Goal: Task Accomplishment & Management: Manage account settings

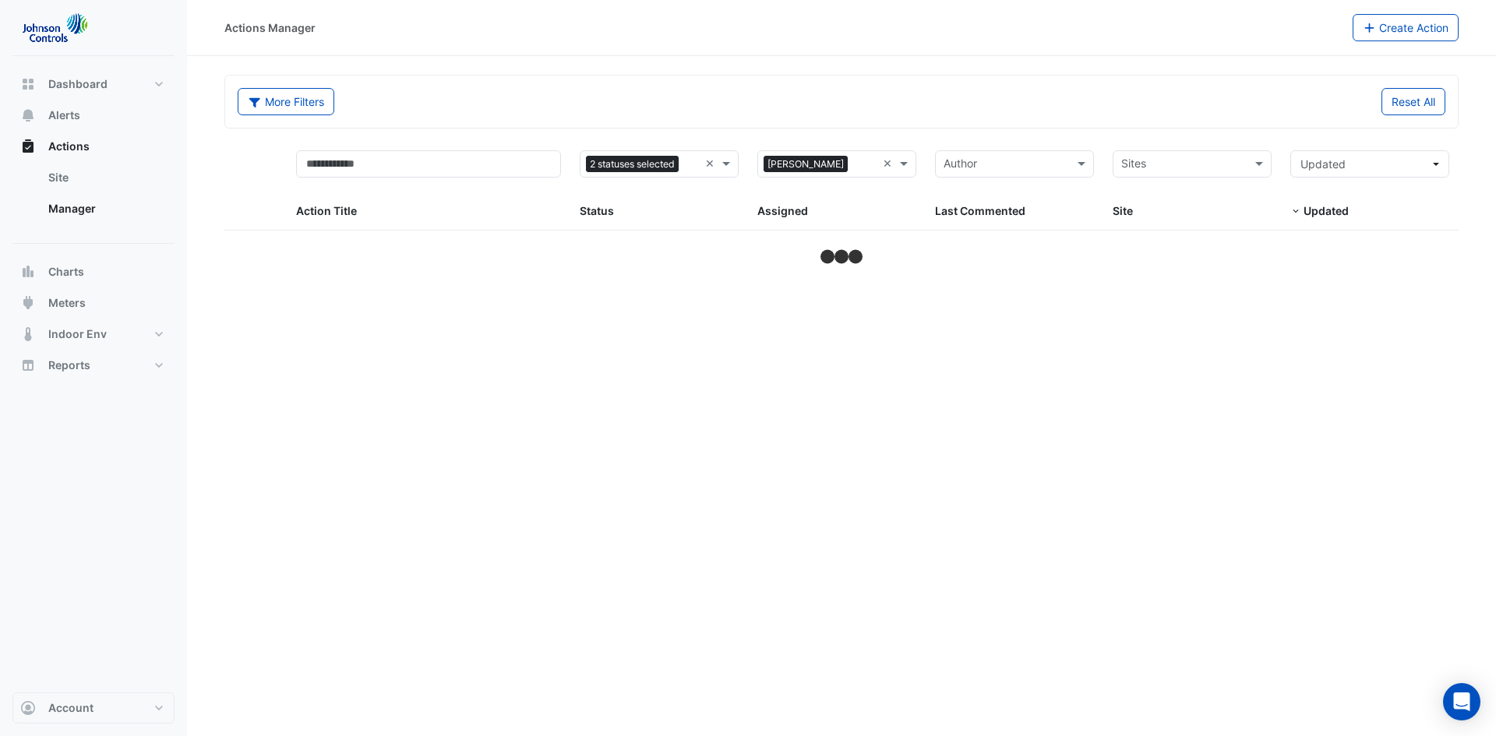
select select "**"
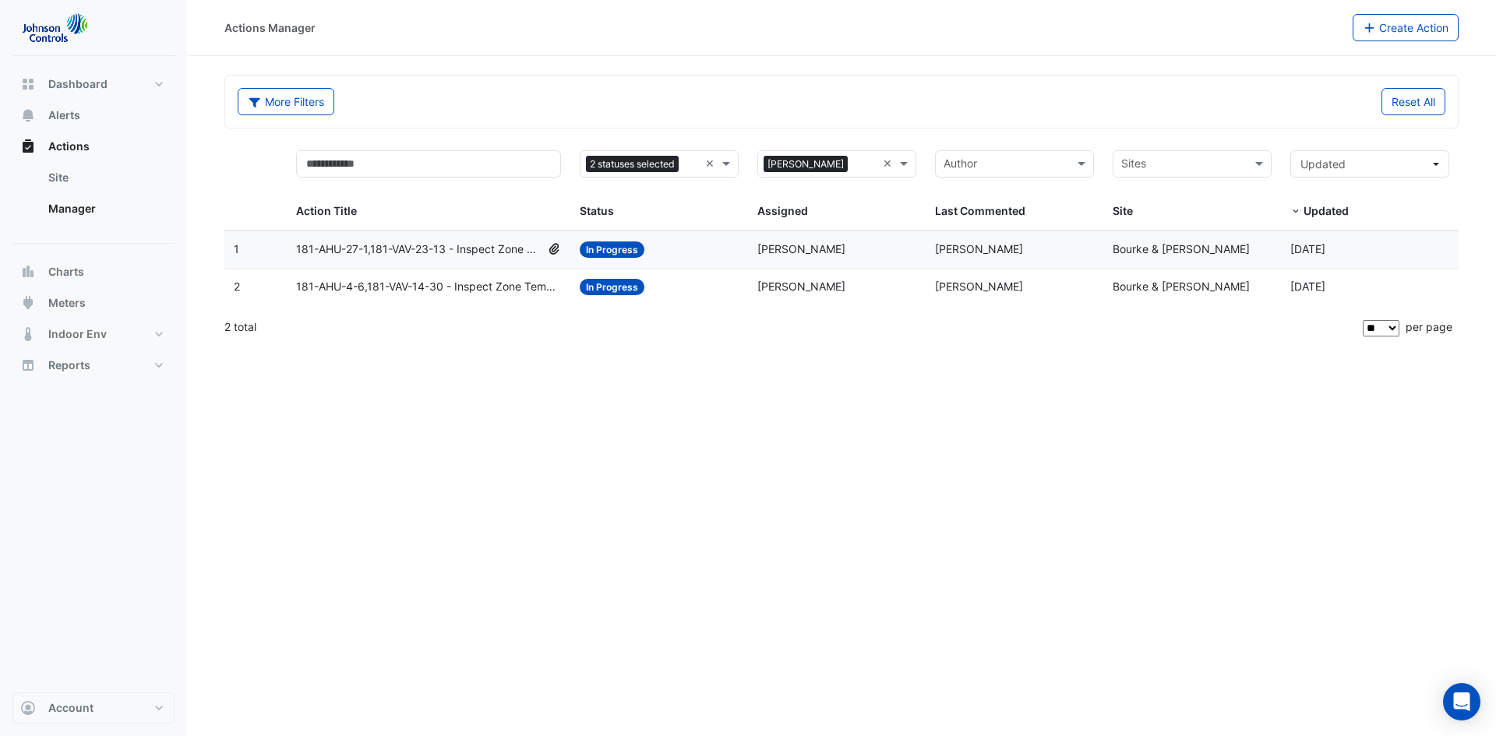
click at [382, 289] on span "181-AHU-4-6,181-VAV-14-30 - Inspect Zone Temp Broken Sensor" at bounding box center [429, 287] width 266 height 18
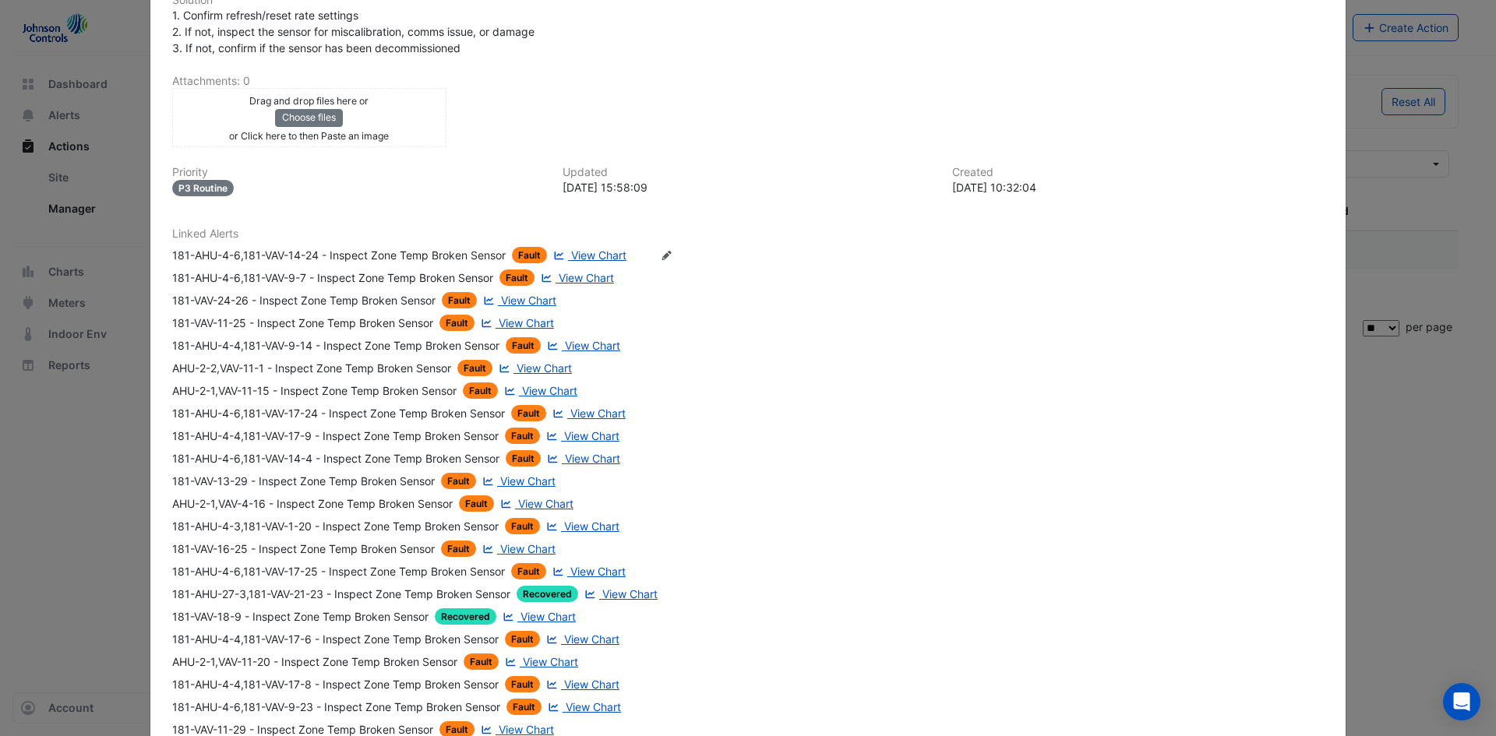
scroll to position [545, 0]
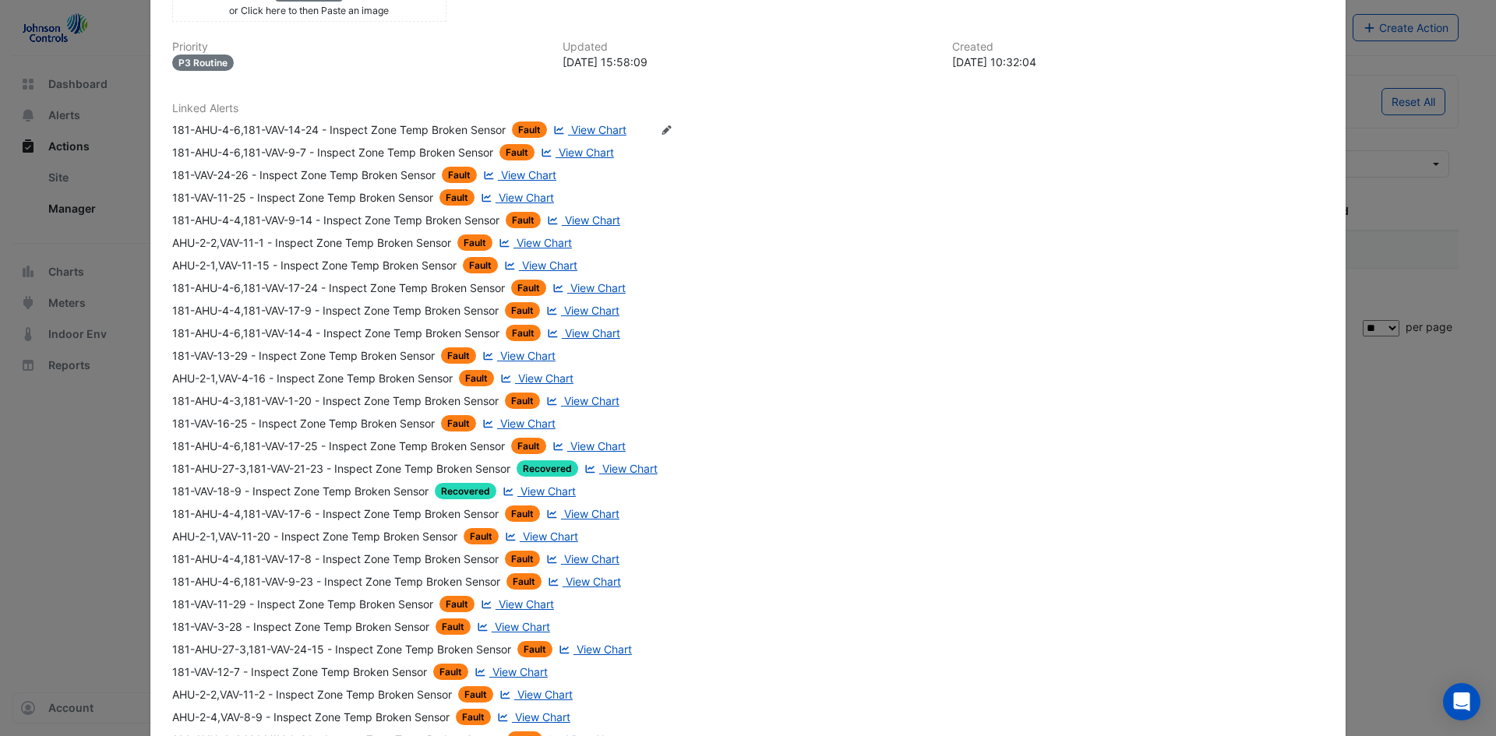
click at [1400, 454] on ngb-modal-window "Bourke & [PERSON_NAME] 181-AHU-4-6,181-VAV-14-30 - Inspect Zone Temp Broken Sen…" at bounding box center [748, 368] width 1496 height 736
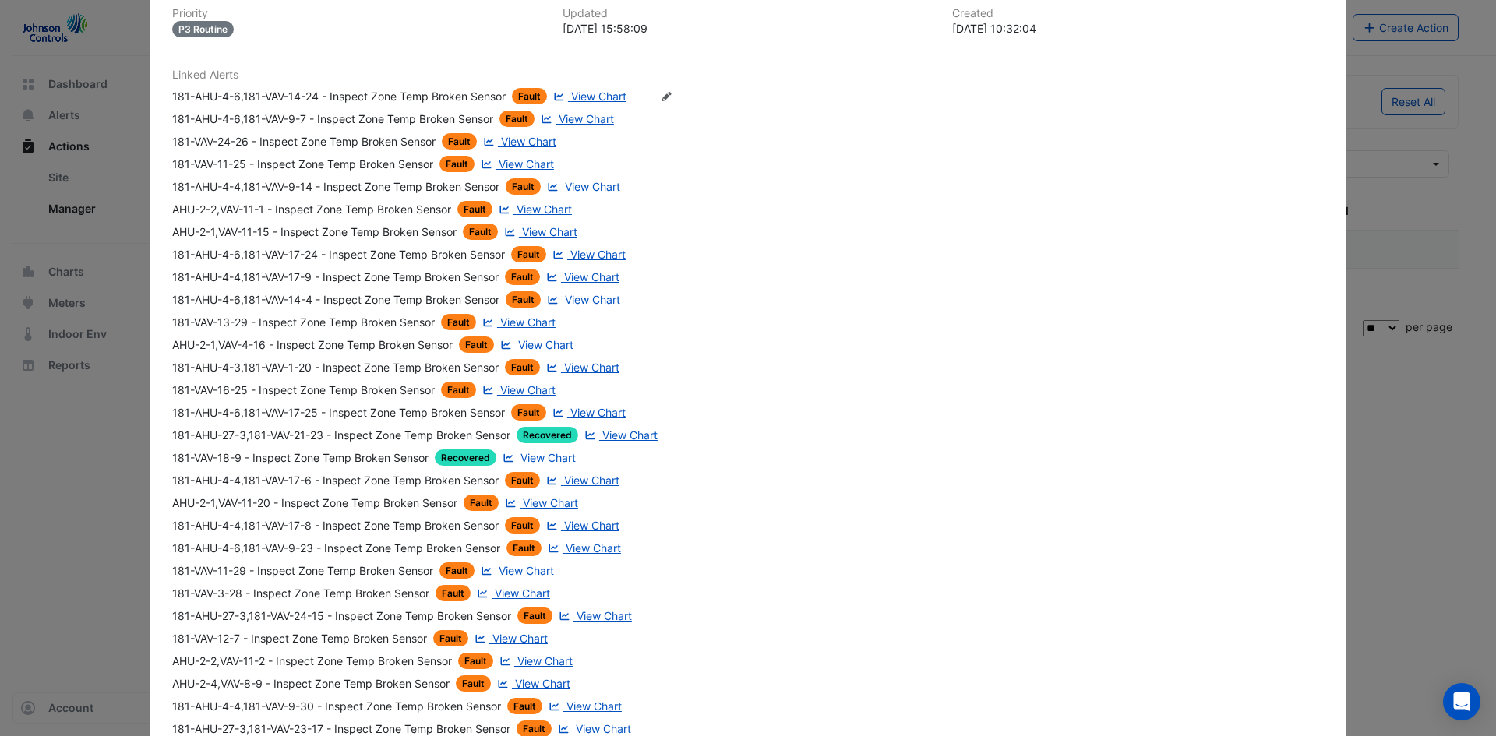
click at [1422, 456] on ngb-modal-window "Bourke & [PERSON_NAME] 181-AHU-4-6,181-VAV-14-30 - Inspect Zone Temp Broken Sen…" at bounding box center [748, 368] width 1496 height 736
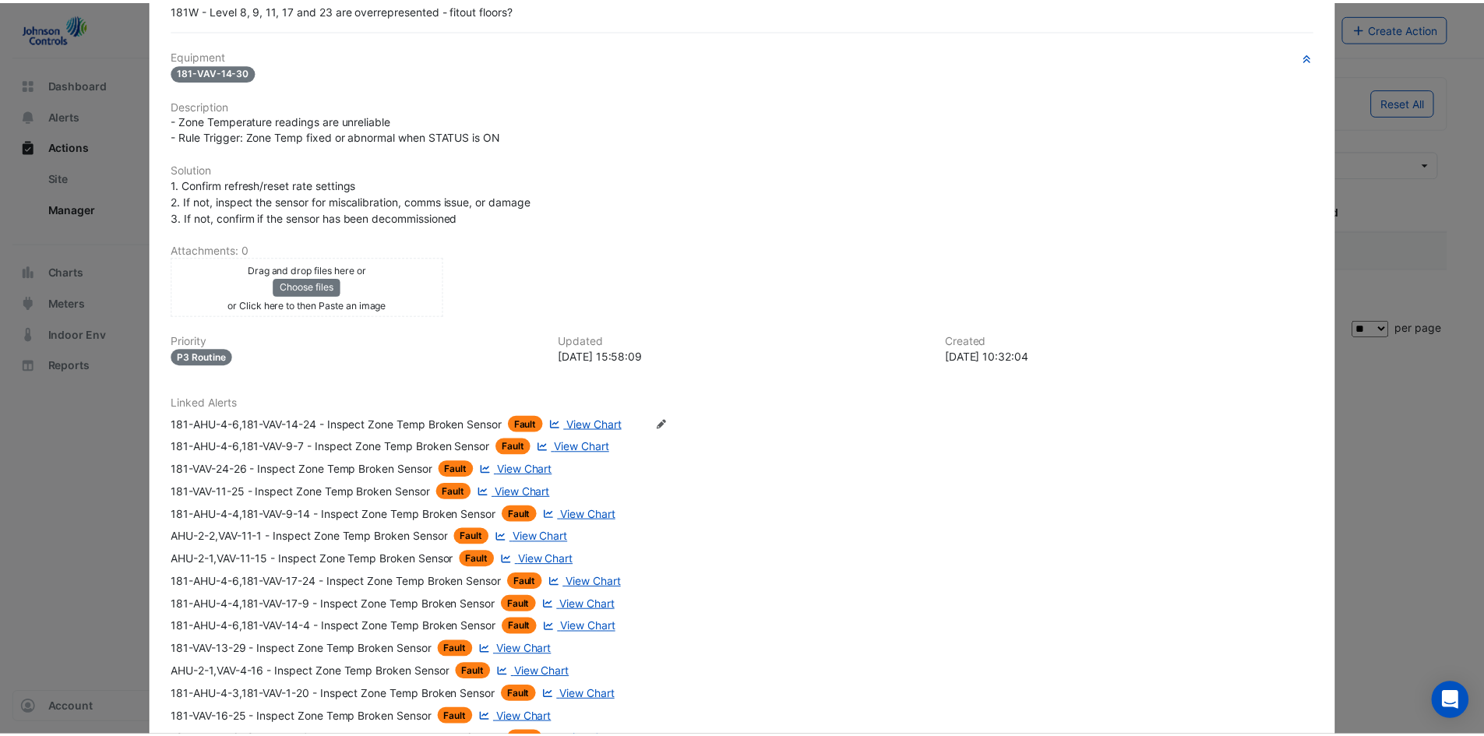
scroll to position [0, 0]
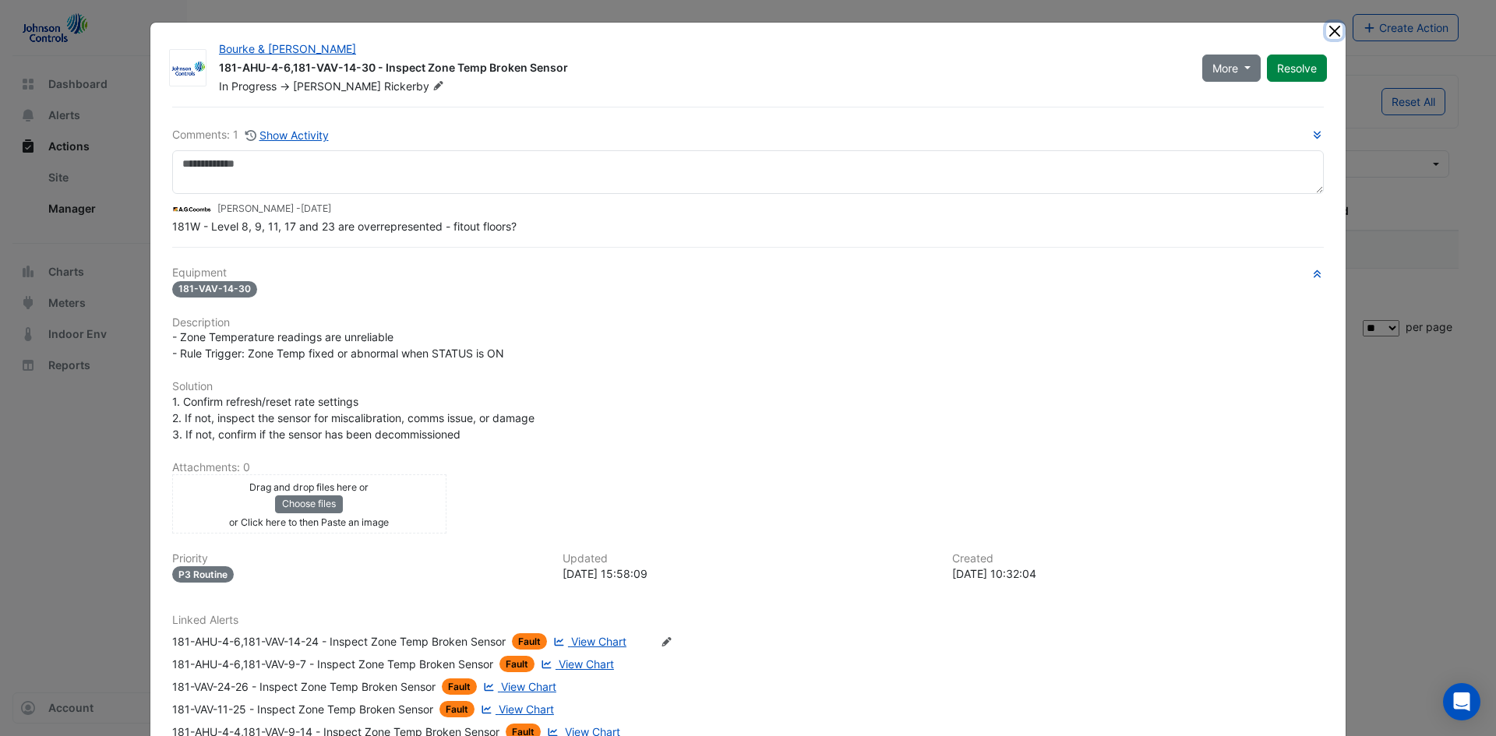
click at [1328, 30] on button "Close" at bounding box center [1334, 31] width 16 height 16
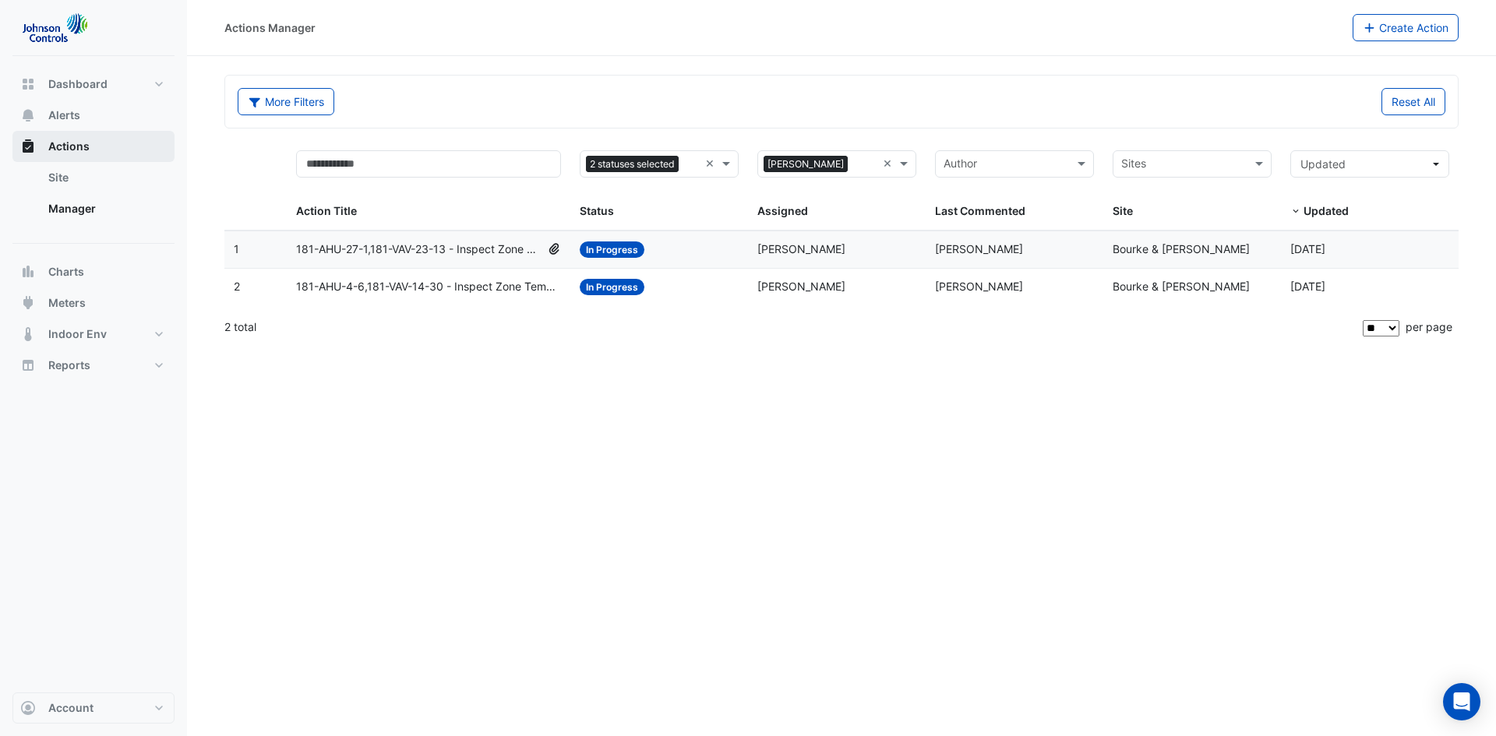
click at [85, 143] on span "Actions" at bounding box center [68, 147] width 41 height 16
click at [92, 210] on link "Manager" at bounding box center [105, 208] width 139 height 31
click at [75, 83] on span "Dashboard" at bounding box center [77, 84] width 59 height 16
select select "**"
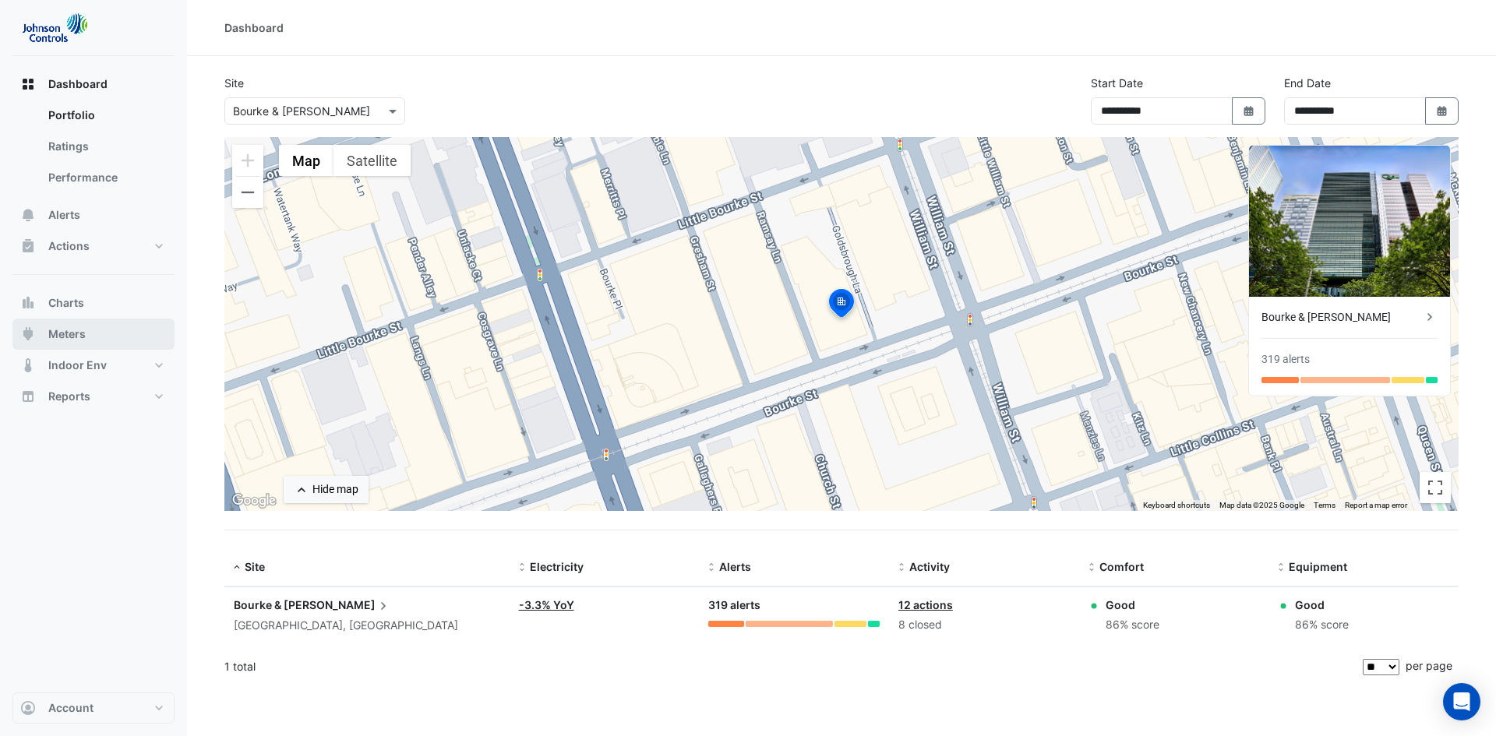
click at [68, 335] on span "Meters" at bounding box center [66, 334] width 37 height 16
